Goal: Transaction & Acquisition: Purchase product/service

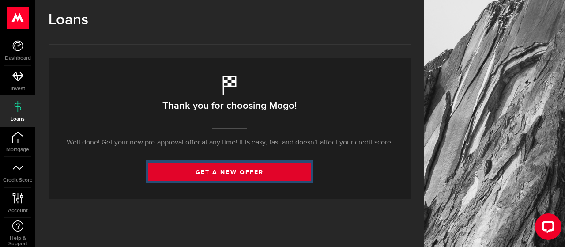
click at [242, 180] on link "get a new offer" at bounding box center [229, 172] width 163 height 19
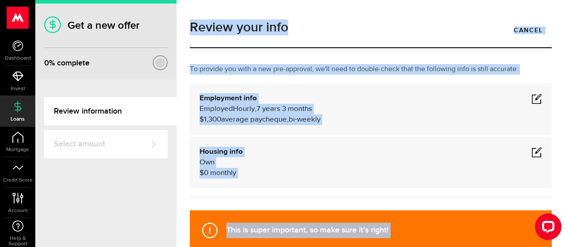
click at [342, 151] on div "Housing info Own $ 0 monthly" at bounding box center [371, 163] width 343 height 32
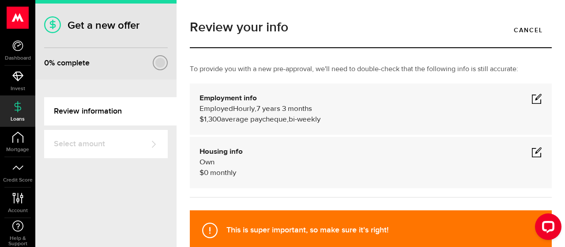
scroll to position [44, 0]
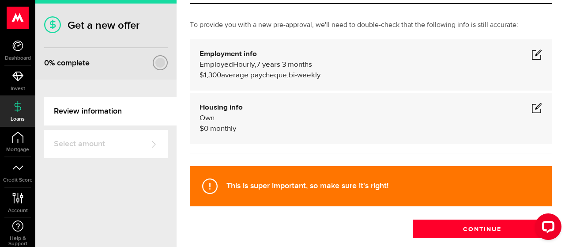
click at [532, 54] on span at bounding box center [537, 54] width 11 height 11
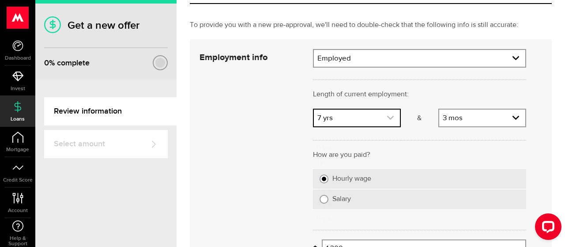
scroll to position [68, 0]
click at [318, 116] on link "expand select" at bounding box center [357, 118] width 86 height 17
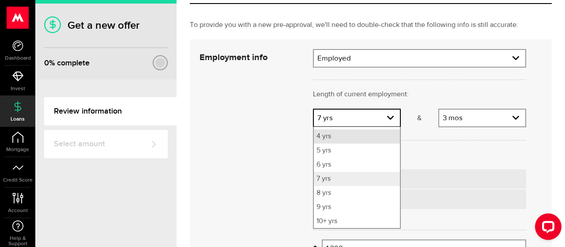
scroll to position [57, 0]
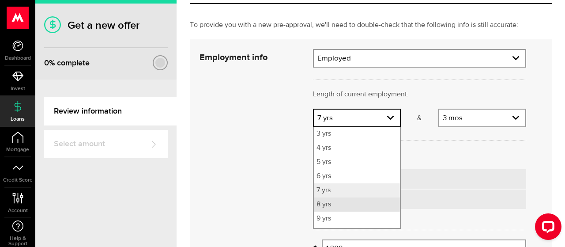
click at [326, 205] on li "8 yrs" at bounding box center [357, 204] width 86 height 14
select select "8"
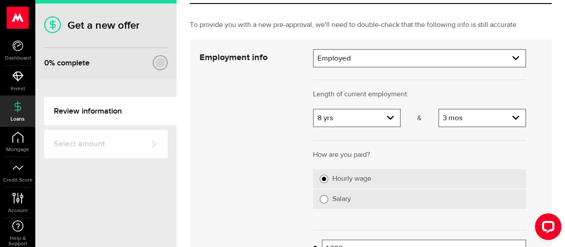
click at [265, 203] on div "Cancel Save" at bounding box center [362, 189] width 353 height 281
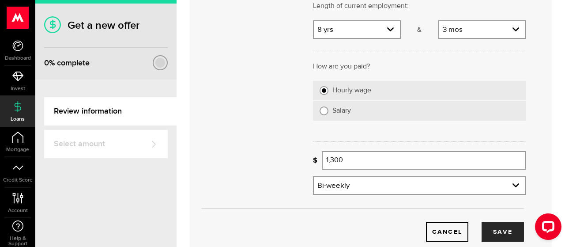
scroll to position [177, 0]
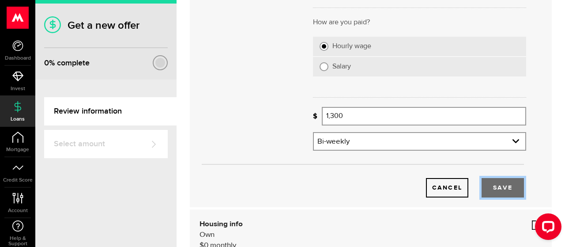
click at [500, 186] on button "Save" at bounding box center [503, 187] width 42 height 19
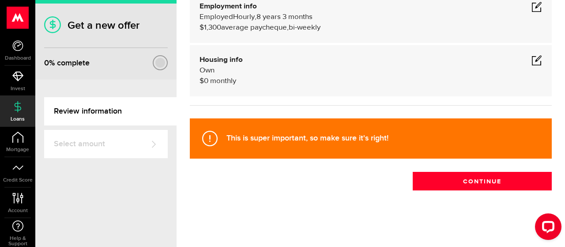
scroll to position [91, 0]
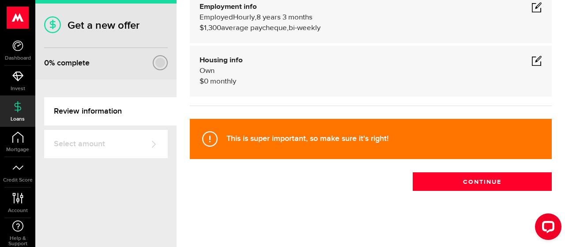
click at [532, 62] on span at bounding box center [537, 60] width 11 height 11
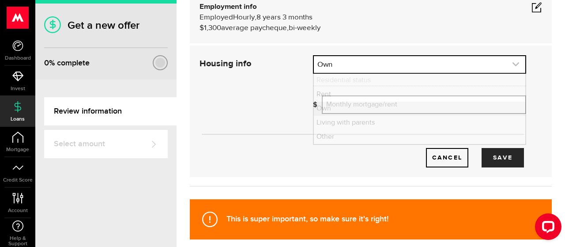
click at [512, 64] on icon "expand select" at bounding box center [516, 65] width 8 height 8
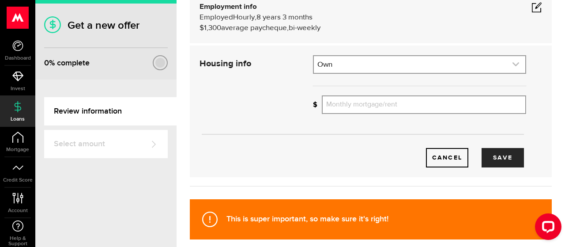
click at [512, 64] on icon "expand select" at bounding box center [516, 65] width 8 height 8
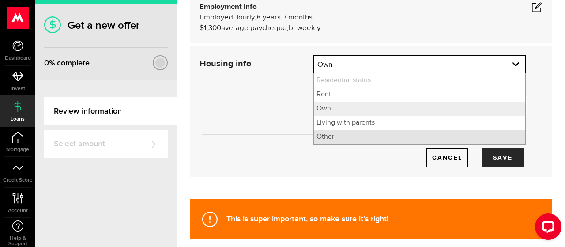
click at [345, 136] on li "Other" at bounding box center [420, 137] width 212 height 14
select select "Other"
click at [345, 136] on li "Other" at bounding box center [420, 137] width 212 height 14
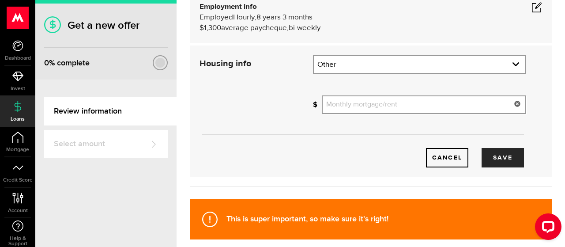
click at [370, 107] on input "Monthly mortgage/rent" at bounding box center [424, 104] width 205 height 19
type input "0"
click at [505, 158] on button "Save" at bounding box center [503, 157] width 42 height 19
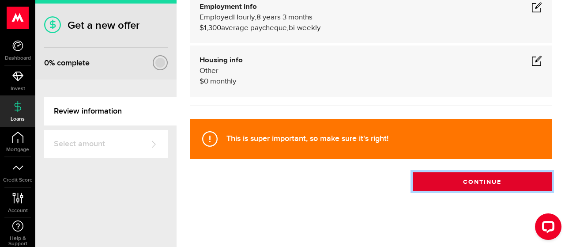
click at [475, 181] on button "Continue" at bounding box center [482, 181] width 139 height 19
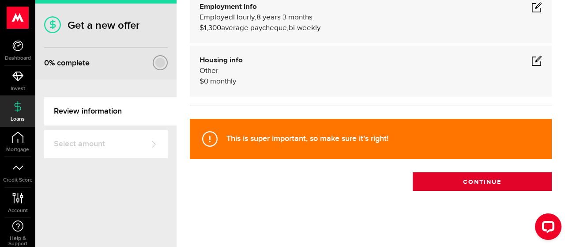
click at [475, 181] on div "Review your info Cancel To provide you with a new pre-approval, we'll need to d…" at bounding box center [371, 123] width 389 height 247
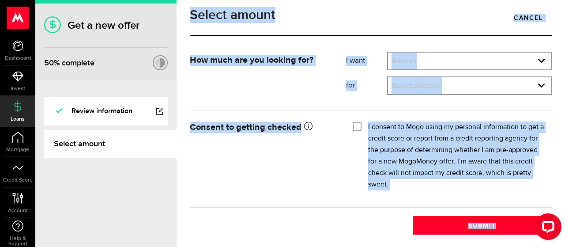
click at [277, 189] on div "Consent to getting checked Mogo will obtain the credit reports from Equifax Can…" at bounding box center [370, 159] width 375 height 80
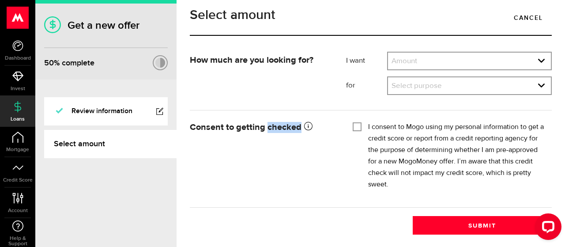
click at [277, 189] on div "Consent to getting checked Mogo will obtain the credit reports from Equifax Can…" at bounding box center [370, 159] width 375 height 80
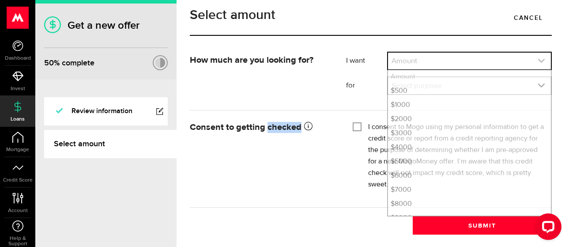
click at [477, 69] on link "expand select" at bounding box center [469, 61] width 163 height 17
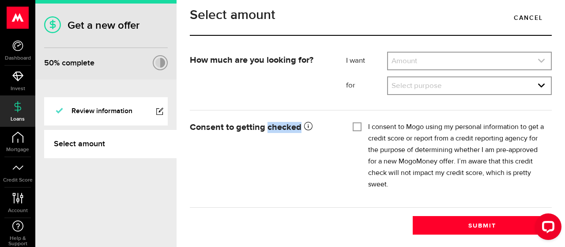
click at [477, 69] on link "expand select" at bounding box center [469, 61] width 163 height 17
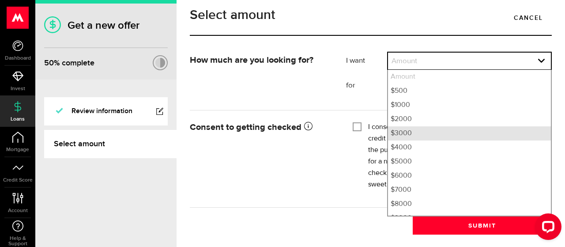
click at [401, 140] on li "$3000" at bounding box center [469, 133] width 163 height 14
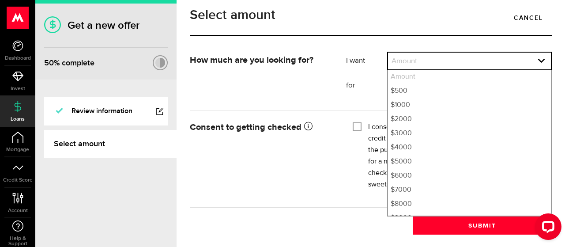
select select "3000"
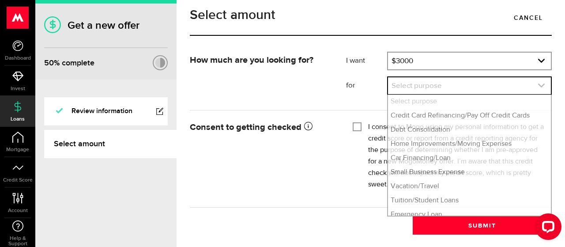
click at [444, 94] on link "expand select" at bounding box center [469, 85] width 163 height 17
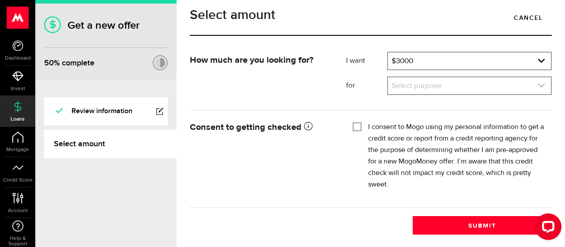
click at [538, 89] on icon "expand select" at bounding box center [542, 86] width 8 height 8
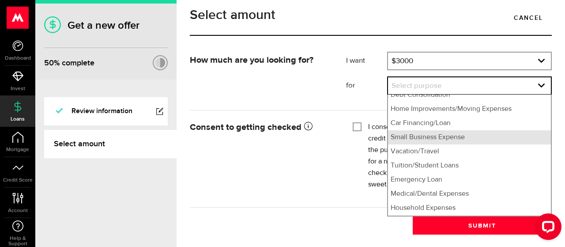
scroll to position [49, 0]
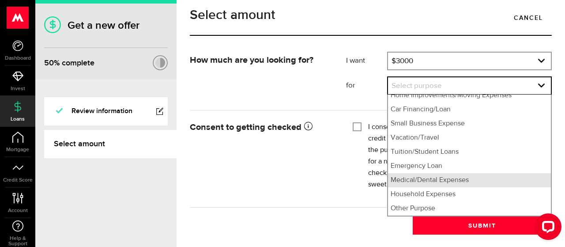
click at [464, 187] on li "Medical/Dental Expenses" at bounding box center [469, 180] width 163 height 14
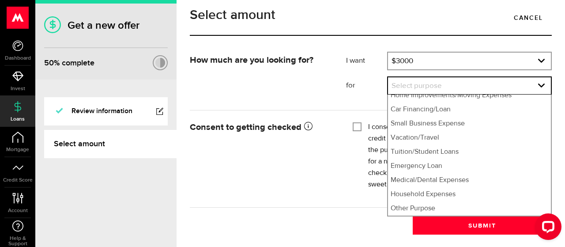
select select "Medical/Dental Expenses"
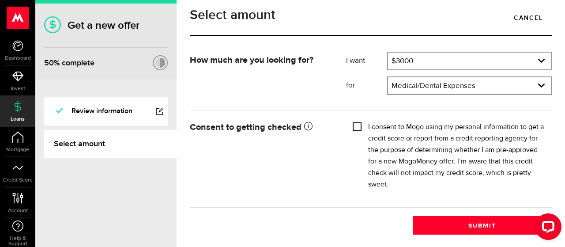
click at [356, 130] on input "I consent to Mogo using my personal information to get a credit score or report…" at bounding box center [357, 125] width 9 height 9
checkbox input "true"
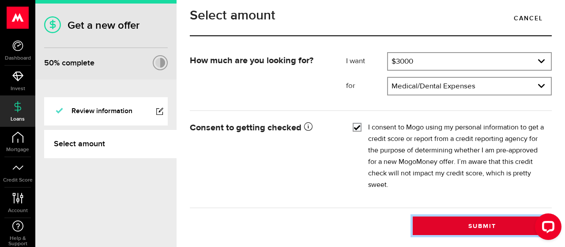
click at [487, 226] on button "Submit" at bounding box center [482, 225] width 139 height 19
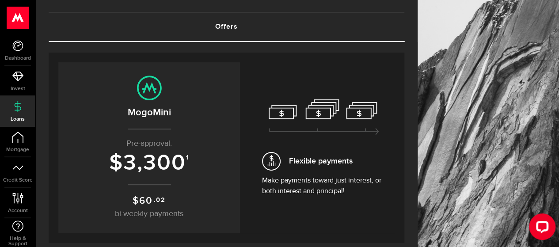
scroll to position [88, 0]
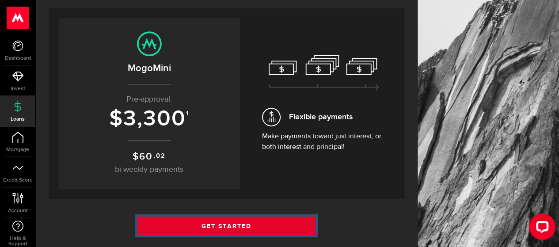
click at [235, 220] on link "Get Started" at bounding box center [226, 225] width 178 height 19
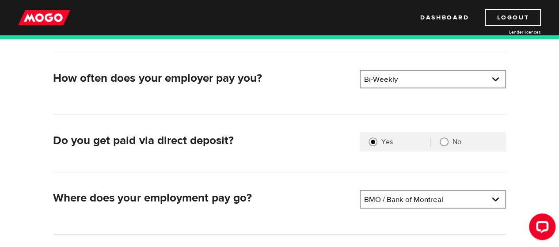
scroll to position [221, 0]
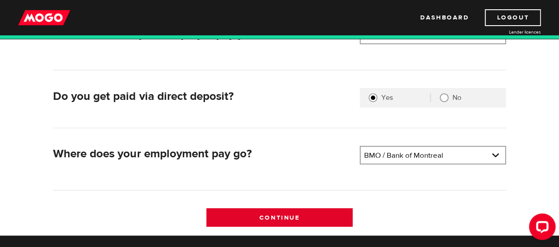
click at [284, 215] on input "Continue" at bounding box center [279, 217] width 146 height 19
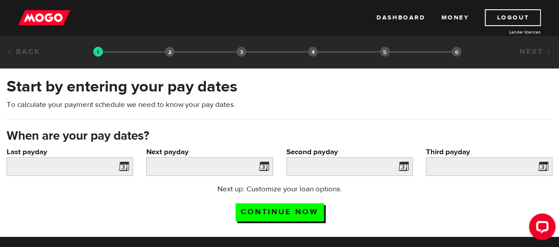
click at [123, 165] on span at bounding box center [121, 168] width 13 height 14
click at [124, 163] on span at bounding box center [121, 168] width 13 height 14
click at [57, 163] on input "Last payday" at bounding box center [70, 166] width 126 height 19
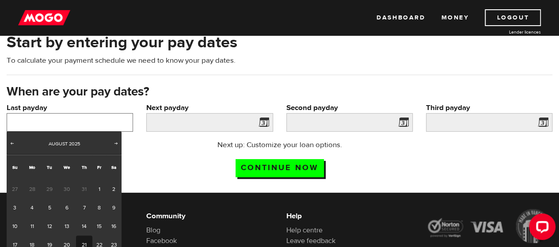
scroll to position [88, 0]
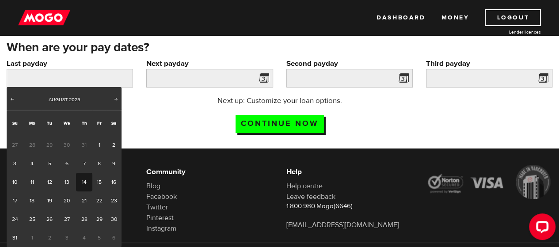
click at [83, 178] on link "14" at bounding box center [84, 182] width 16 height 19
type input "2025/08/14"
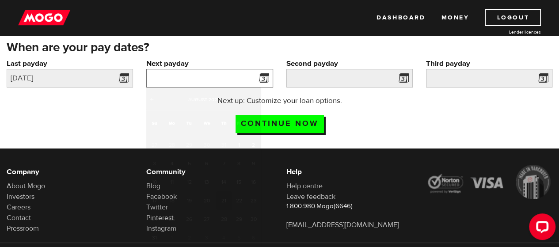
drag, startPoint x: 225, startPoint y: 78, endPoint x: 252, endPoint y: 72, distance: 27.5
click at [227, 77] on input "Next payday" at bounding box center [209, 78] width 126 height 19
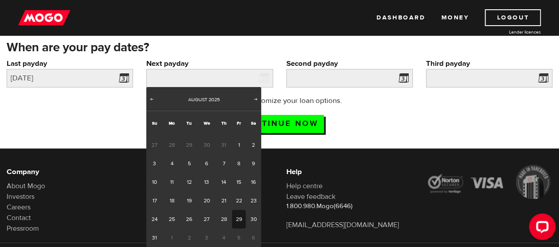
click at [238, 220] on link "29" at bounding box center [239, 219] width 14 height 19
type input "2025/08/29"
type input "2025/9/12"
type input "2025/9/26"
click at [238, 220] on link "29" at bounding box center [239, 219] width 14 height 19
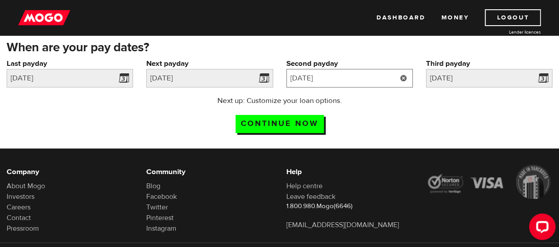
click at [361, 73] on input "2025/9/12" at bounding box center [349, 78] width 126 height 19
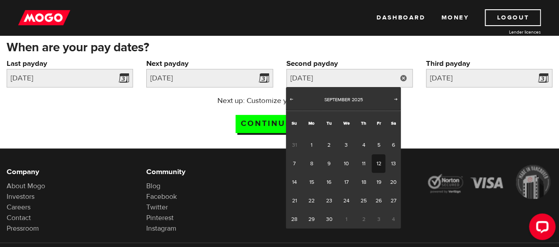
click at [377, 164] on link "12" at bounding box center [378, 163] width 14 height 19
type input "2025/09/12"
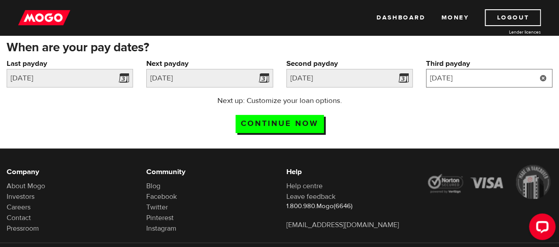
click at [478, 80] on input "2025/9/26" at bounding box center [489, 78] width 126 height 19
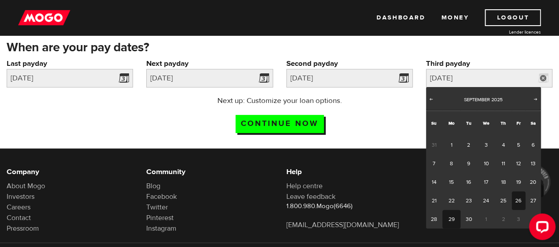
click at [449, 221] on link "29" at bounding box center [451, 219] width 18 height 19
type input "2025/09/29"
click at [449, 221] on link "29" at bounding box center [451, 219] width 18 height 19
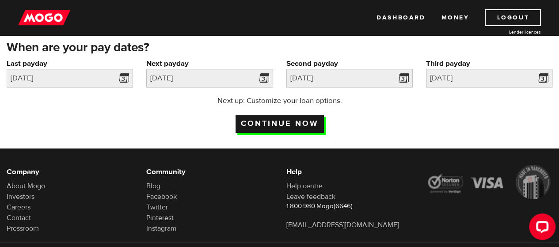
click at [290, 123] on input "Continue now" at bounding box center [279, 124] width 88 height 18
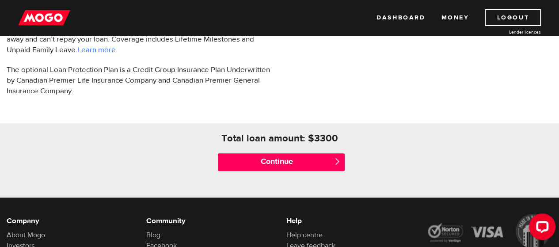
scroll to position [353, 0]
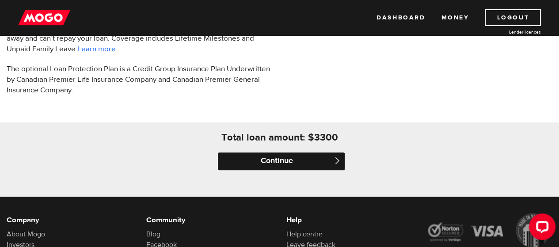
click at [287, 161] on input "Continue" at bounding box center [281, 161] width 126 height 18
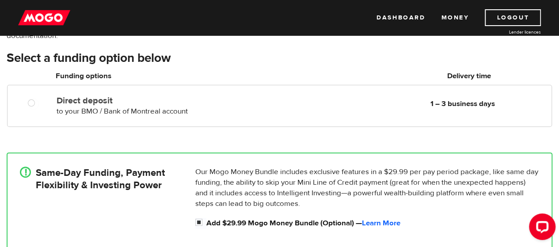
scroll to position [88, 0]
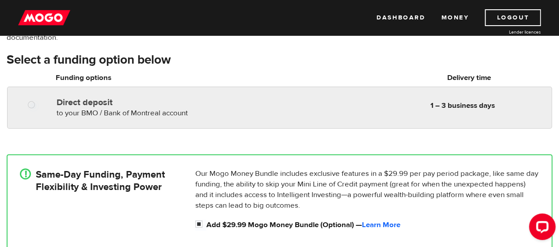
radio input "true"
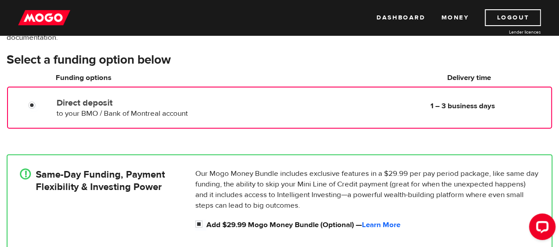
click at [213, 110] on div "Direct deposit to your BMO / Bank of Montreal account Delivery in 1 – 3 busines…" at bounding box center [156, 106] width 207 height 25
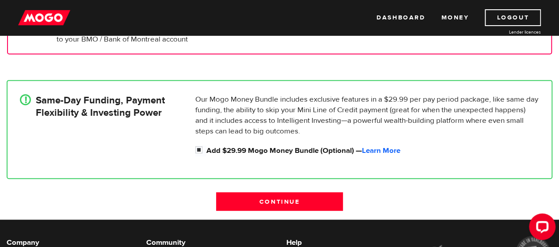
scroll to position [177, 0]
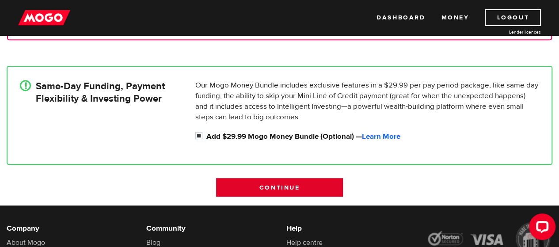
click at [283, 182] on input "Continue" at bounding box center [279, 187] width 126 height 19
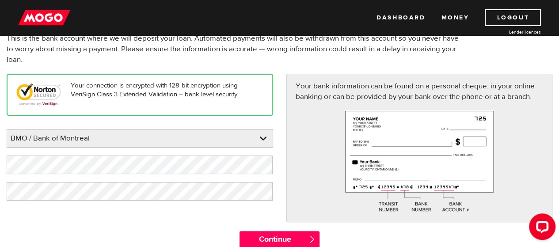
scroll to position [88, 0]
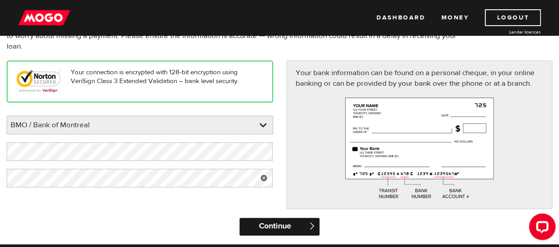
click at [290, 225] on input "Continue" at bounding box center [279, 227] width 80 height 18
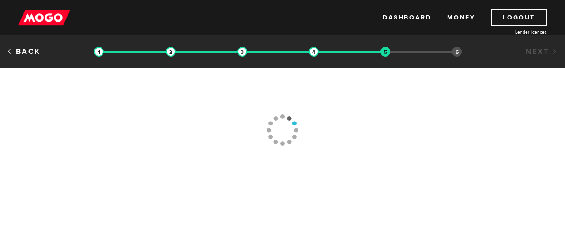
type input "(416) 431-6692"
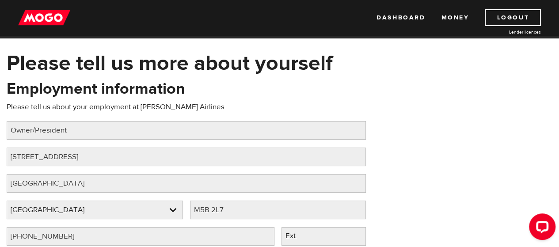
scroll to position [44, 0]
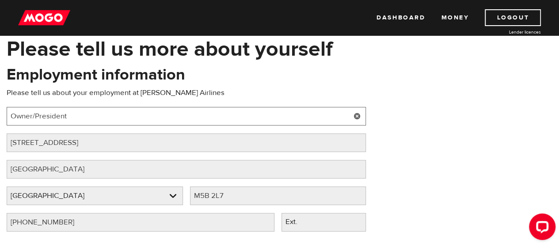
click at [89, 112] on input "Owner/President" at bounding box center [186, 116] width 359 height 19
type input "O"
click at [25, 117] on input "InterAirline Travel management" at bounding box center [186, 116] width 359 height 19
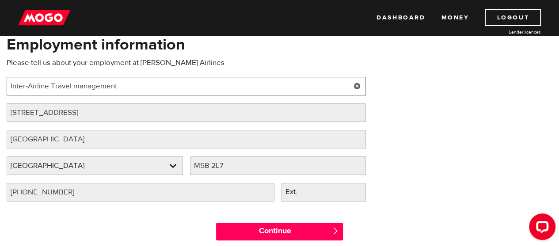
scroll to position [88, 0]
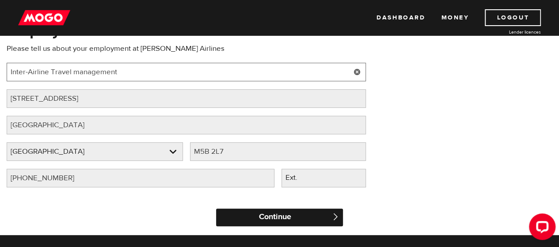
type input "Inter-Airline Travel management"
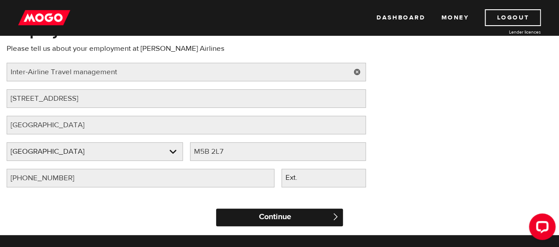
click at [277, 217] on input "Continue" at bounding box center [279, 217] width 126 height 18
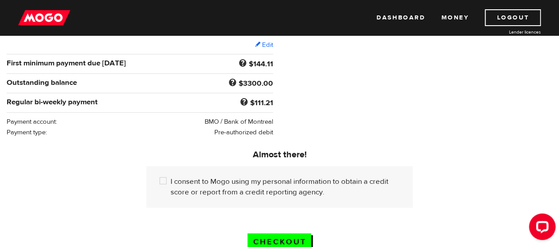
scroll to position [177, 0]
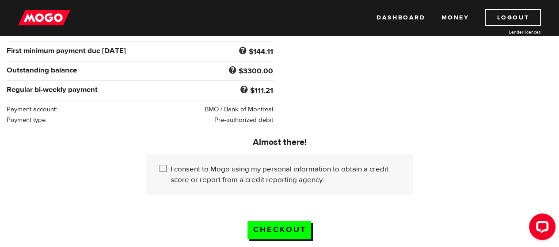
click at [163, 164] on input "I consent to Mogo using my personal information to obtain a credit score or rep…" at bounding box center [164, 169] width 11 height 11
checkbox input "true"
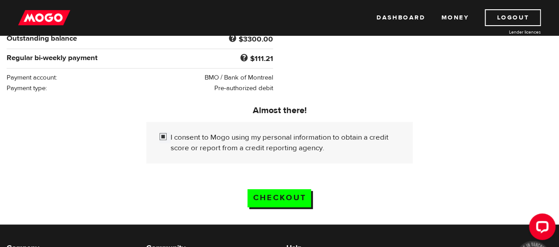
scroll to position [221, 0]
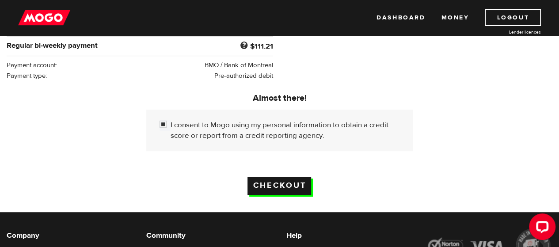
click at [278, 179] on input "Checkout" at bounding box center [279, 186] width 64 height 18
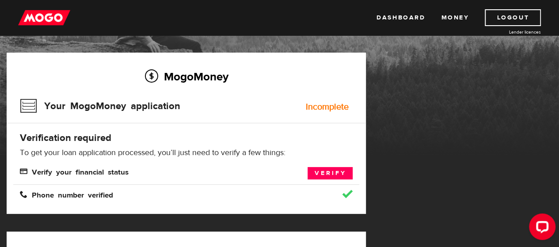
scroll to position [88, 0]
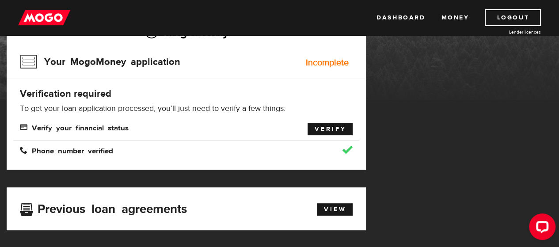
click at [330, 128] on link "Verify" at bounding box center [329, 129] width 45 height 12
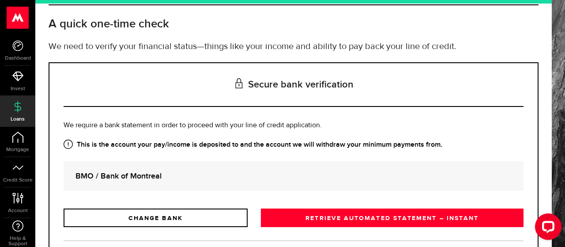
scroll to position [88, 0]
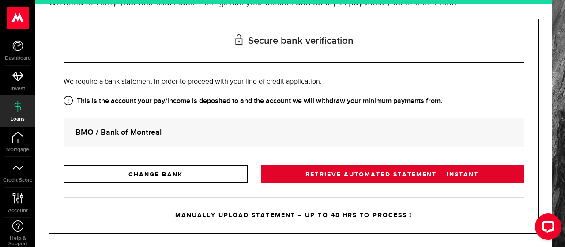
click at [370, 177] on link "RETRIEVE AUTOMATED STATEMENT – INSTANT" at bounding box center [392, 174] width 263 height 19
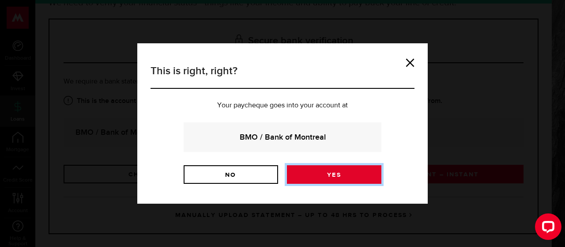
click at [328, 172] on link "Yes" at bounding box center [334, 174] width 95 height 19
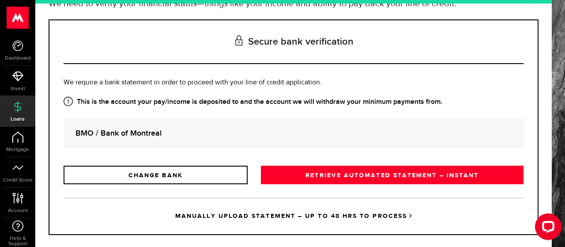
scroll to position [88, 0]
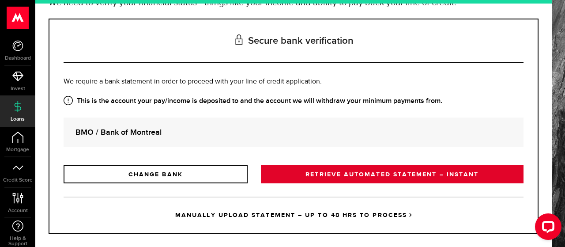
click at [369, 172] on link "RETRIEVE AUTOMATED STATEMENT – INSTANT" at bounding box center [392, 174] width 263 height 19
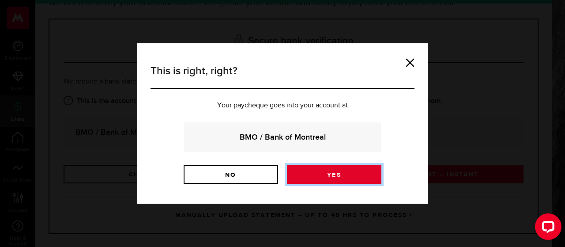
click at [330, 174] on link "Yes" at bounding box center [334, 174] width 95 height 19
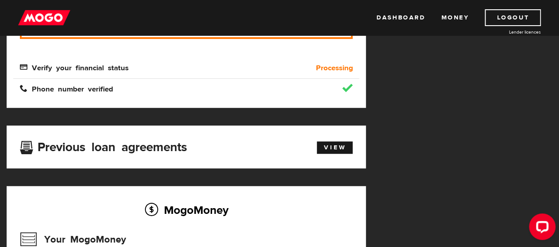
scroll to position [44, 0]
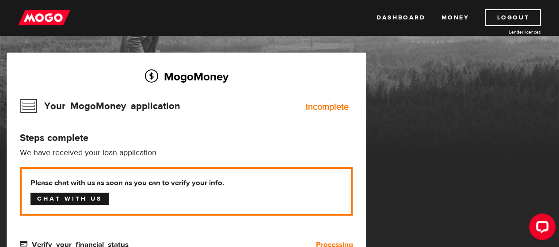
click at [72, 200] on link "Chat with us" at bounding box center [69, 199] width 78 height 12
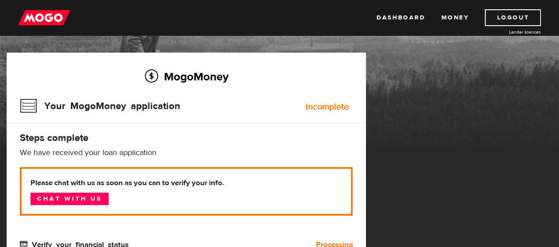
drag, startPoint x: 557, startPoint y: 234, endPoint x: 239, endPoint y: 136, distance: 333.4
click at [239, 136] on h4 "Steps complete" at bounding box center [186, 138] width 333 height 12
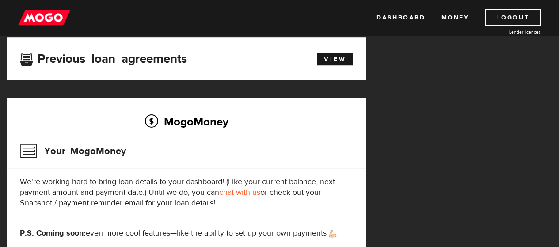
scroll to position [88, 0]
